Goal: Task Accomplishment & Management: Manage account settings

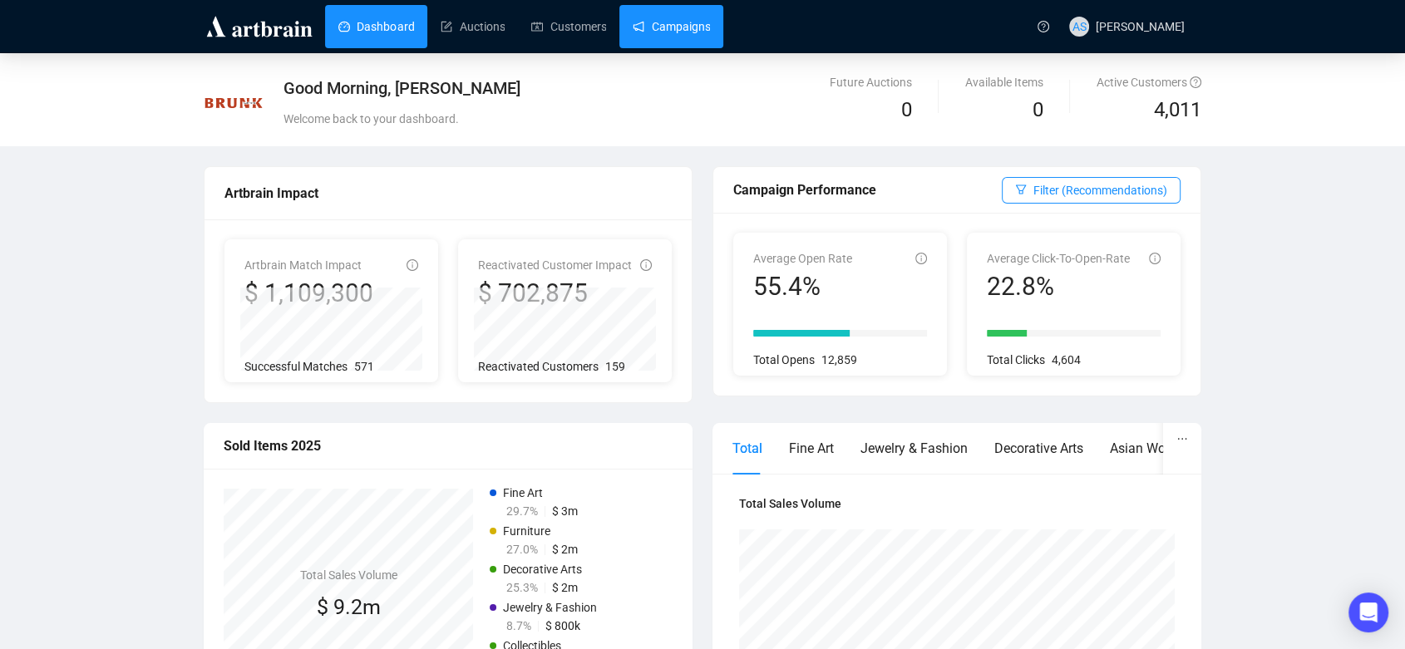
click at [648, 22] on link "Campaigns" at bounding box center [671, 26] width 77 height 43
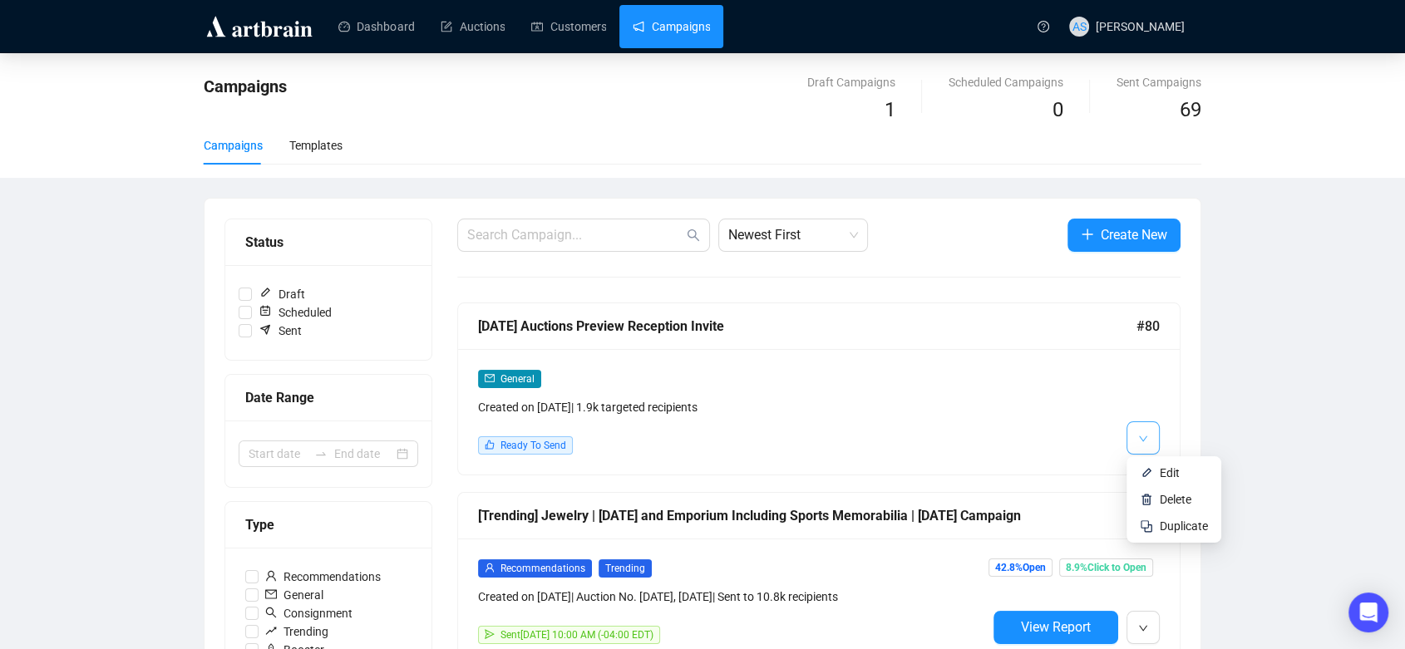
click at [1146, 436] on icon "down" at bounding box center [1143, 439] width 8 height 6
click at [1144, 471] on img at bounding box center [1146, 472] width 13 height 13
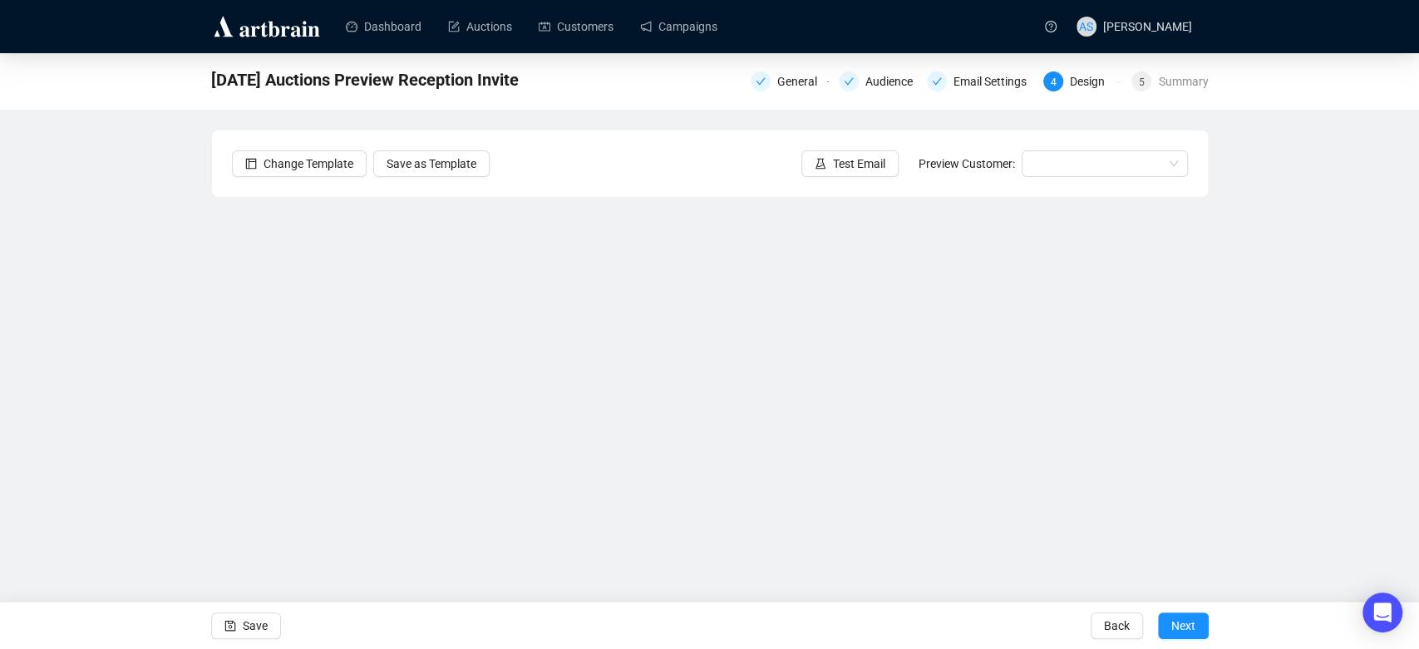
click at [155, 346] on div "[DATE] Auctions Preview Reception Invite General Audience Email Settings 4 Desi…" at bounding box center [709, 333] width 1419 height 560
click at [240, 624] on button "Save" at bounding box center [246, 626] width 70 height 27
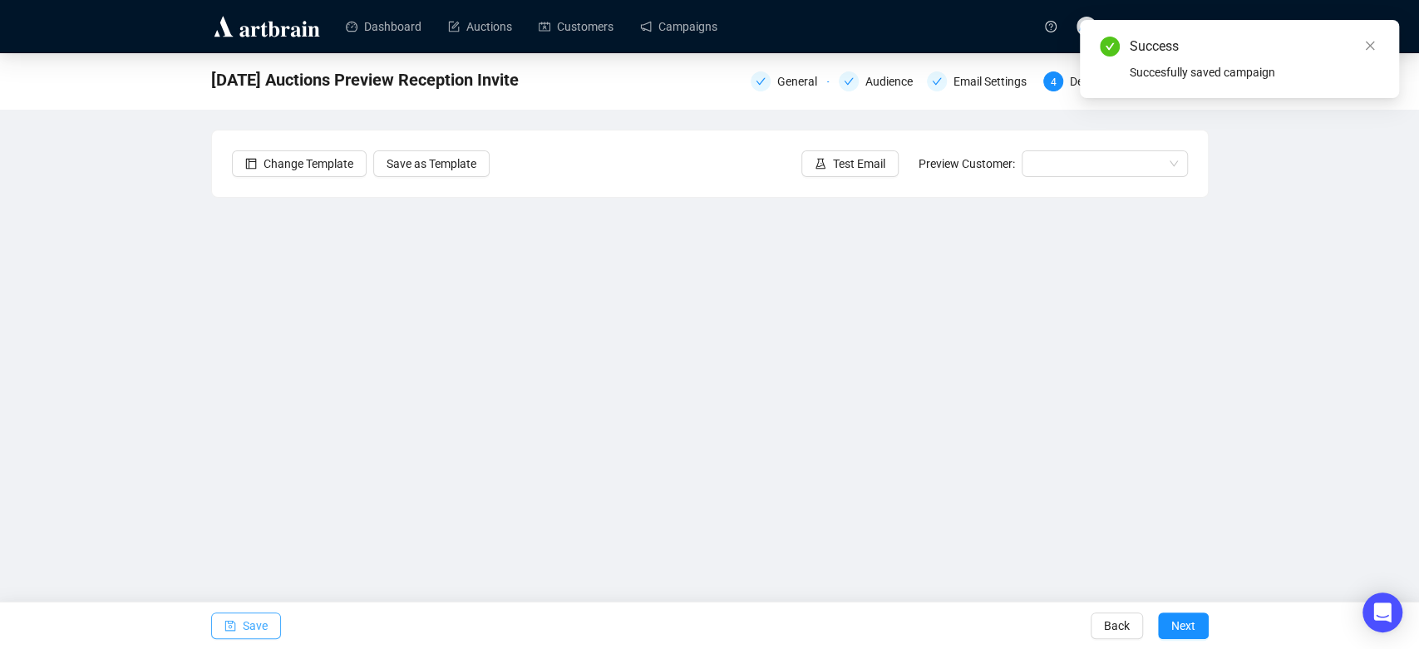
click at [256, 624] on span "Save" at bounding box center [255, 626] width 25 height 47
click at [856, 165] on span "Test Email" at bounding box center [859, 164] width 52 height 18
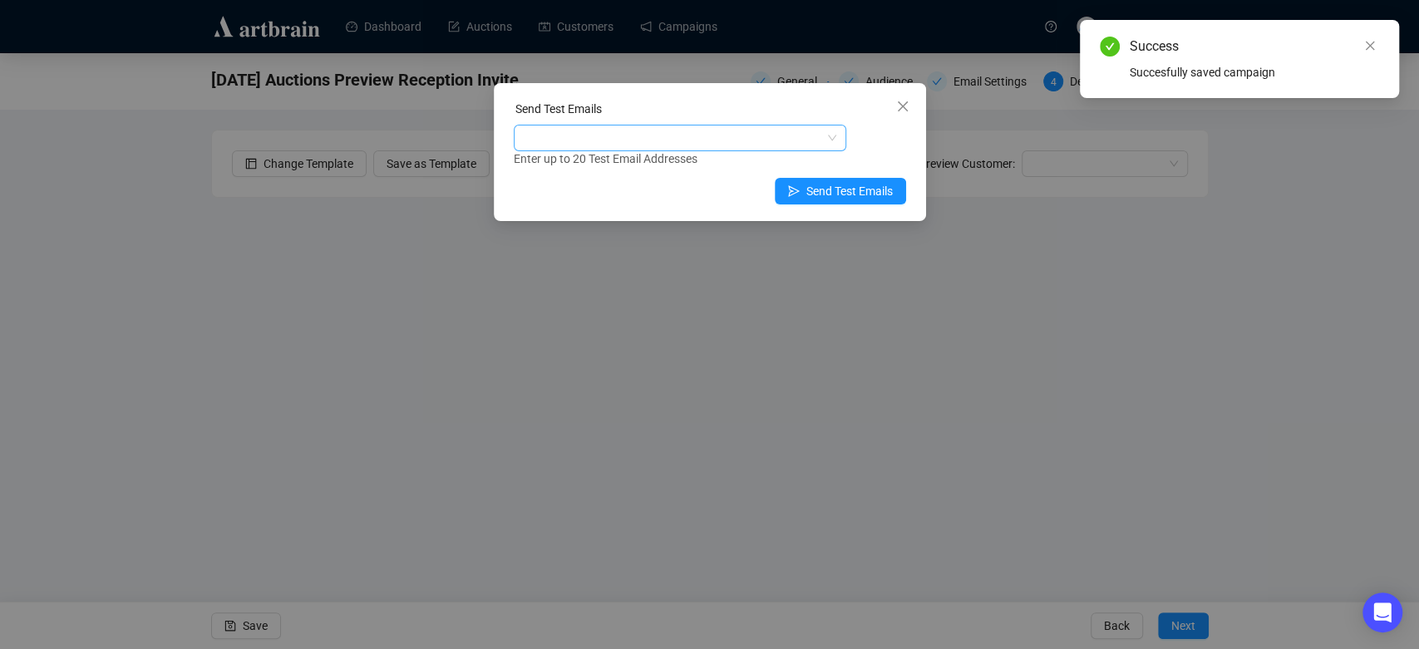
click at [764, 134] on div at bounding box center [671, 137] width 308 height 23
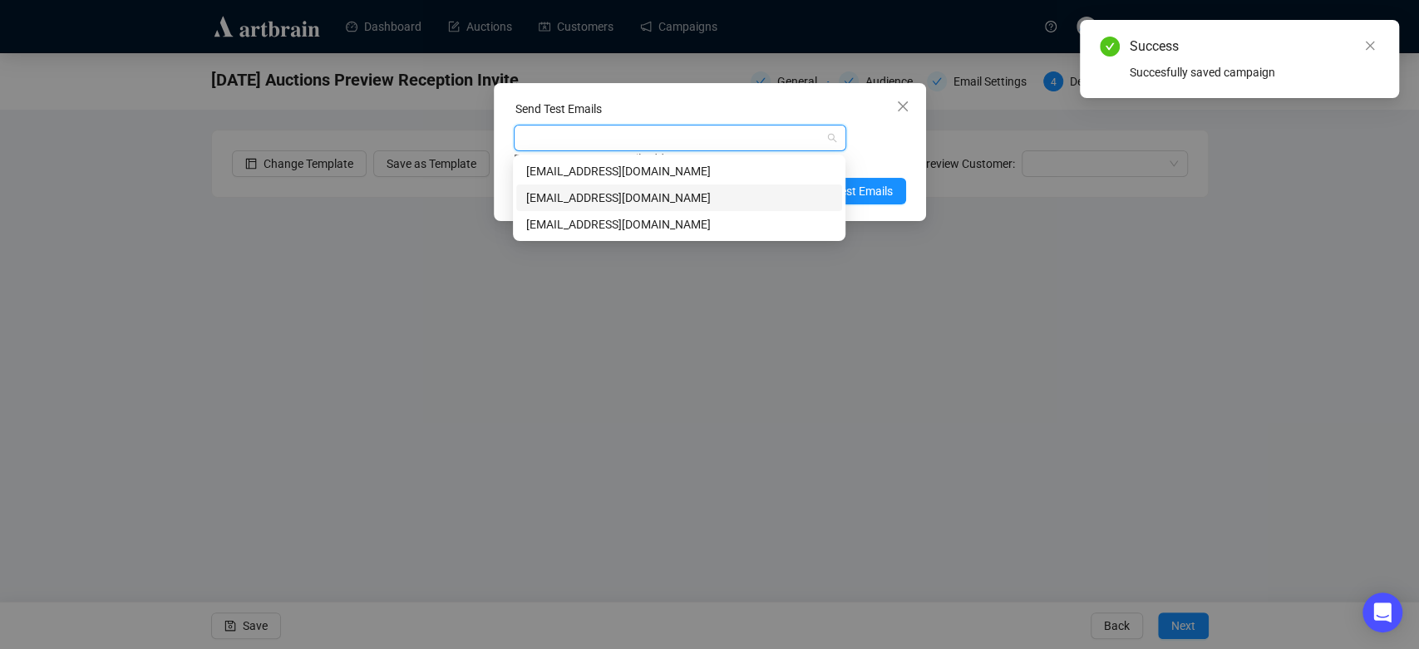
click at [733, 190] on div "[EMAIL_ADDRESS][DOMAIN_NAME]" at bounding box center [679, 198] width 306 height 18
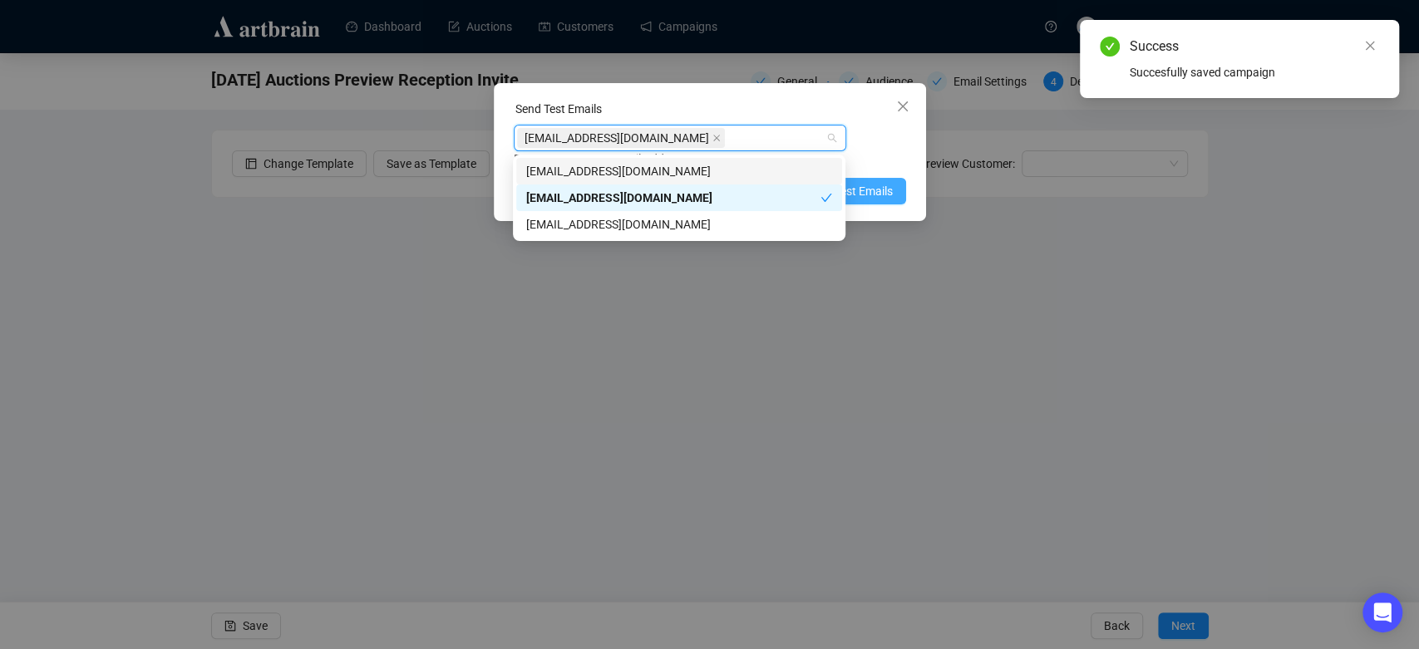
click at [897, 195] on button "Send Test Emails" at bounding box center [840, 191] width 131 height 27
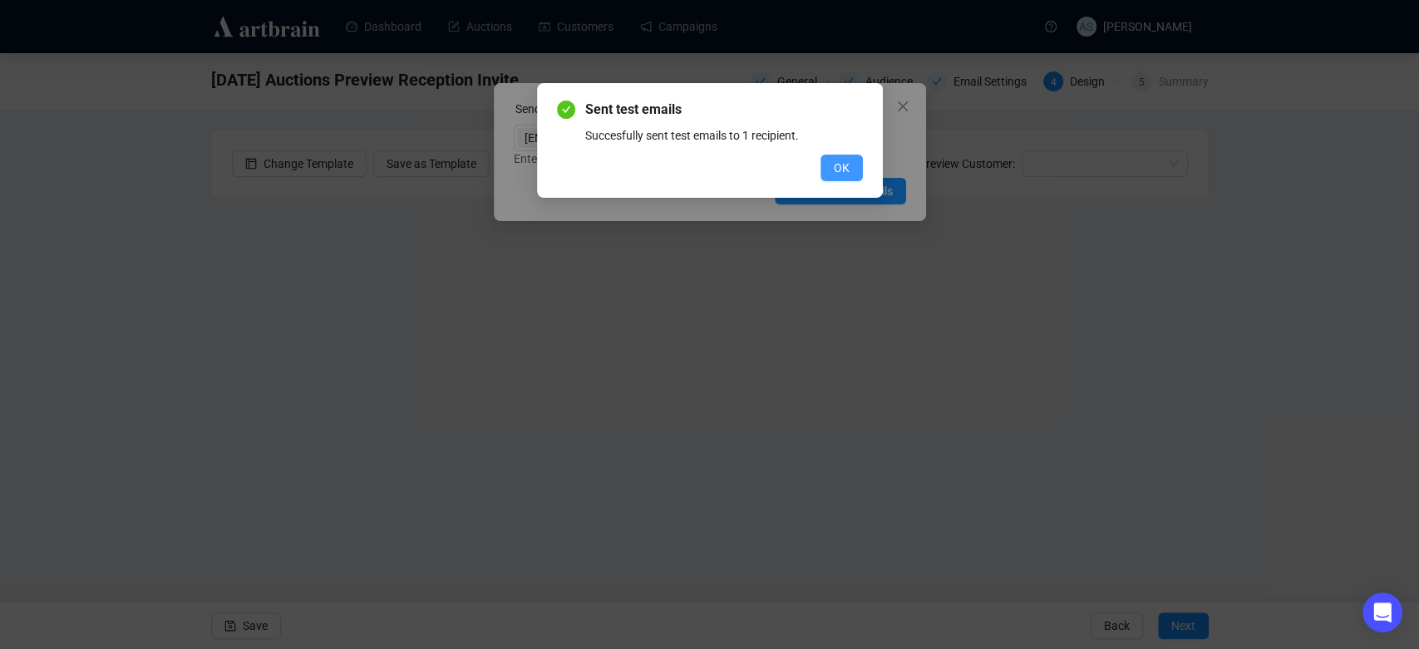
click at [852, 164] on button "OK" at bounding box center [842, 168] width 42 height 27
